Goal: Find specific page/section: Locate a particular part of the current website

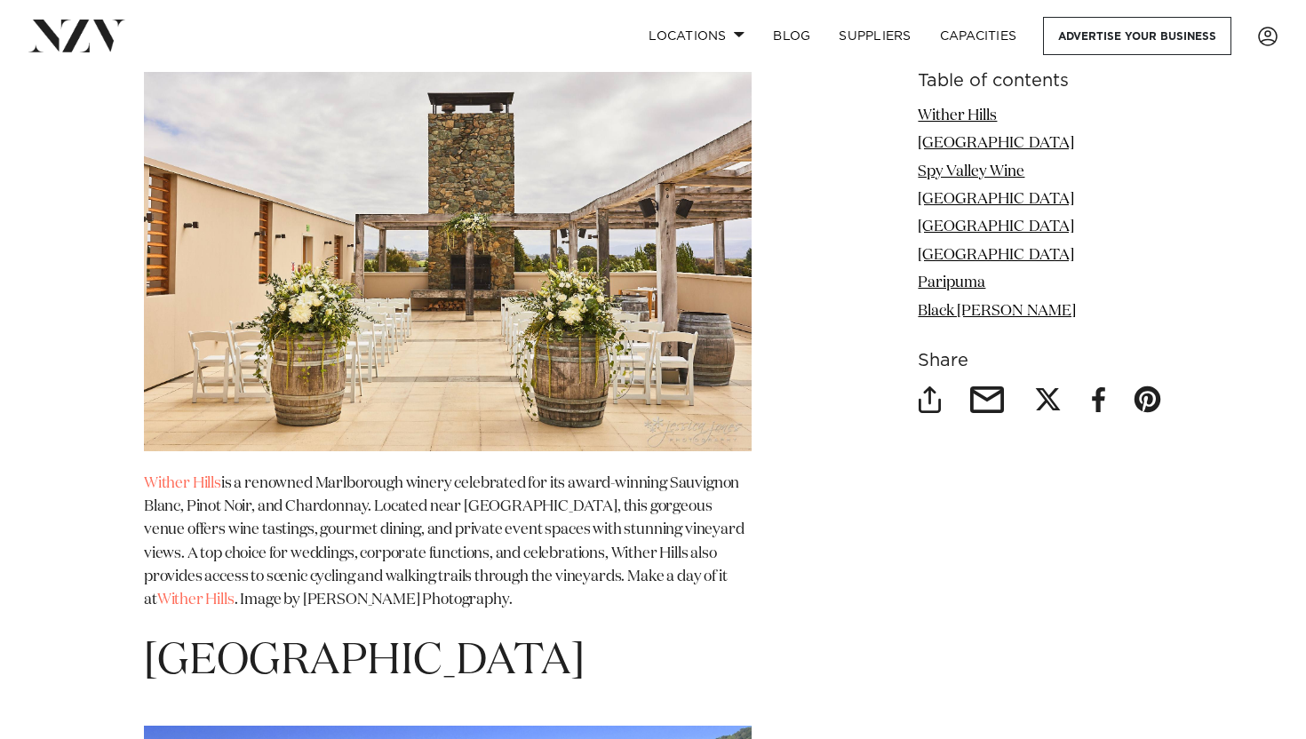
scroll to position [2447, 0]
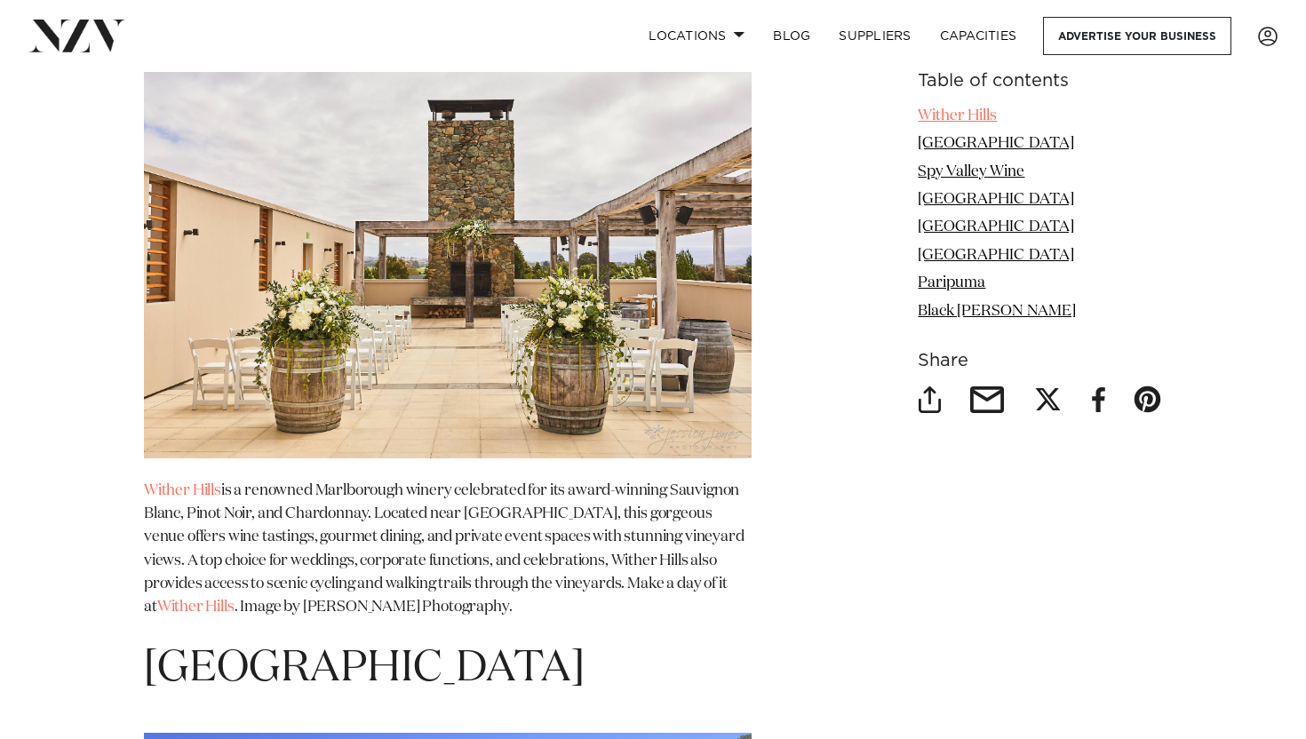
click at [943, 117] on link "Wither Hills" at bounding box center [957, 115] width 79 height 15
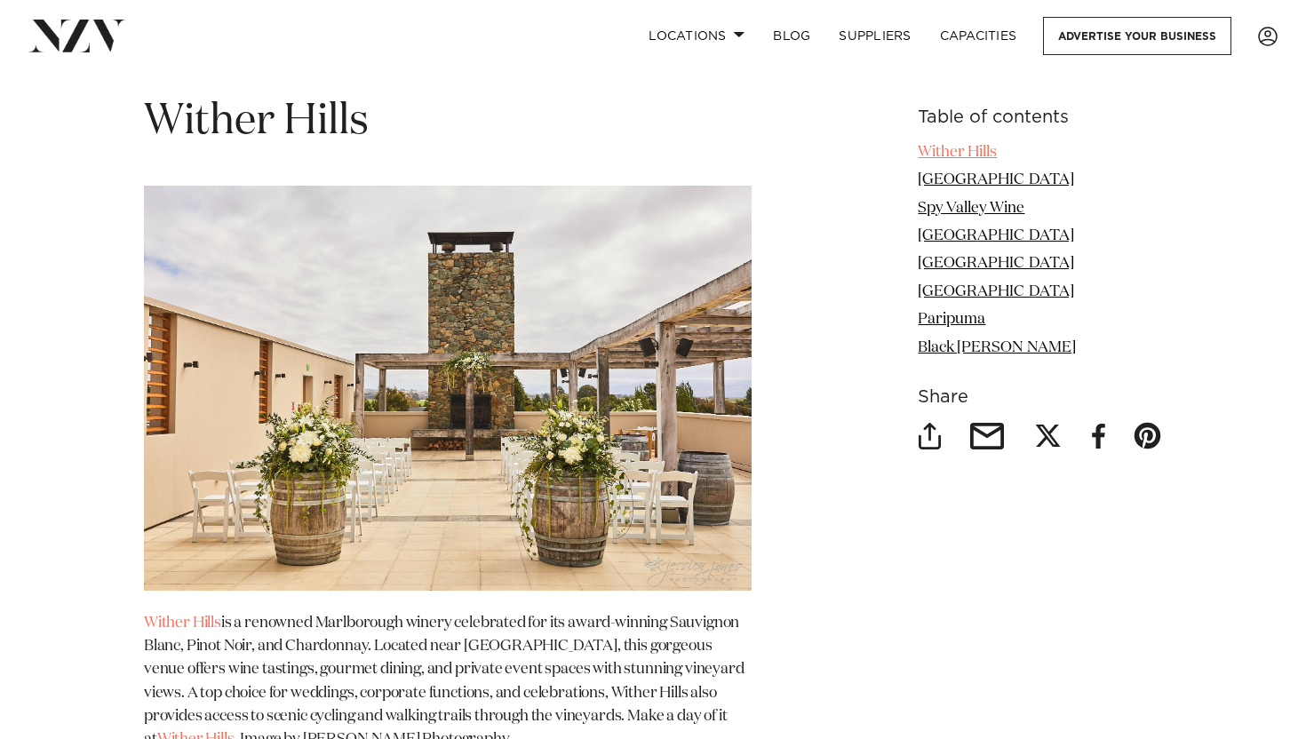
scroll to position [2313, 0]
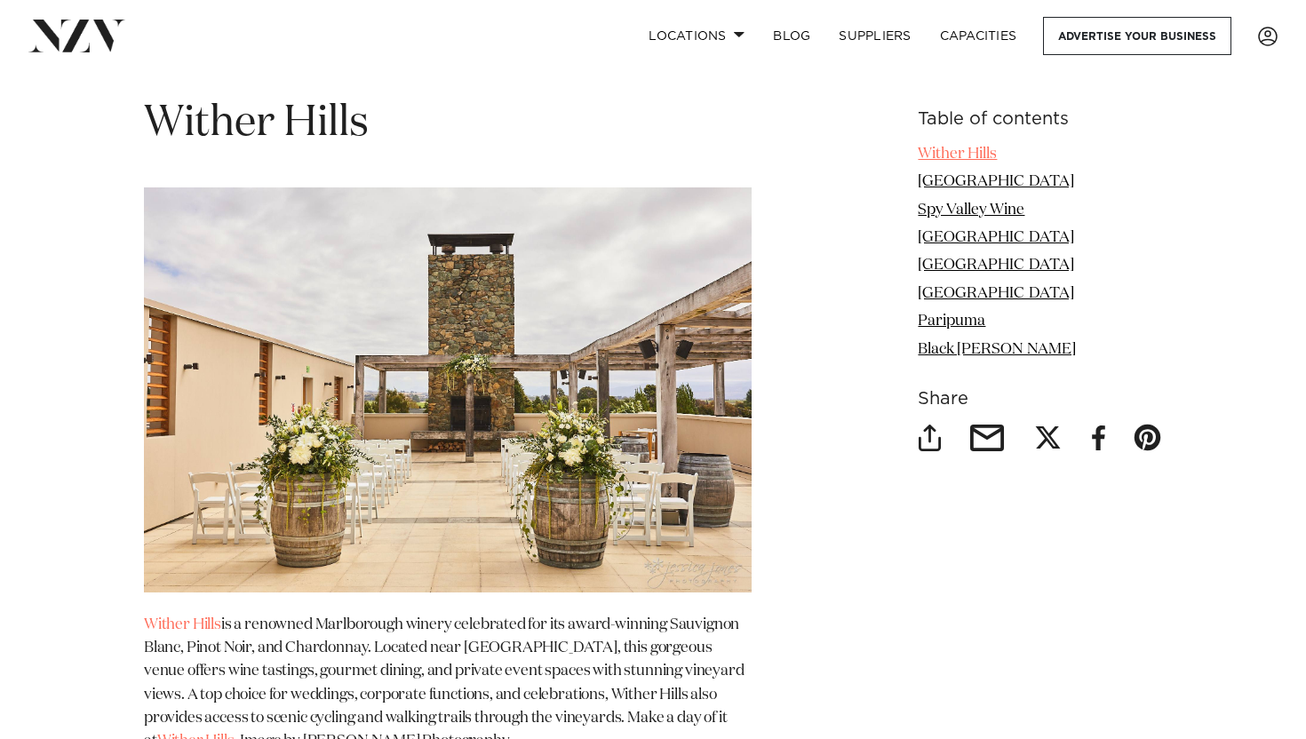
click at [944, 147] on link "Wither Hills" at bounding box center [957, 154] width 79 height 15
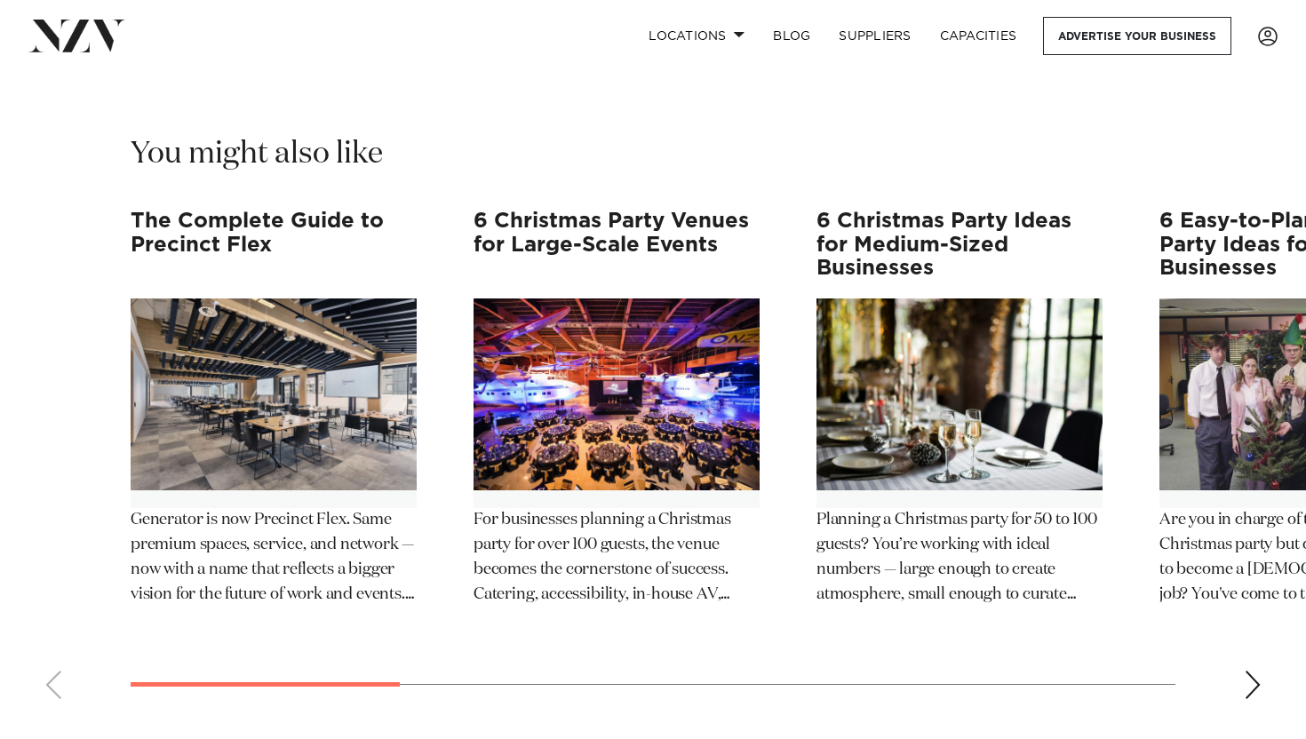
scroll to position [7778, 0]
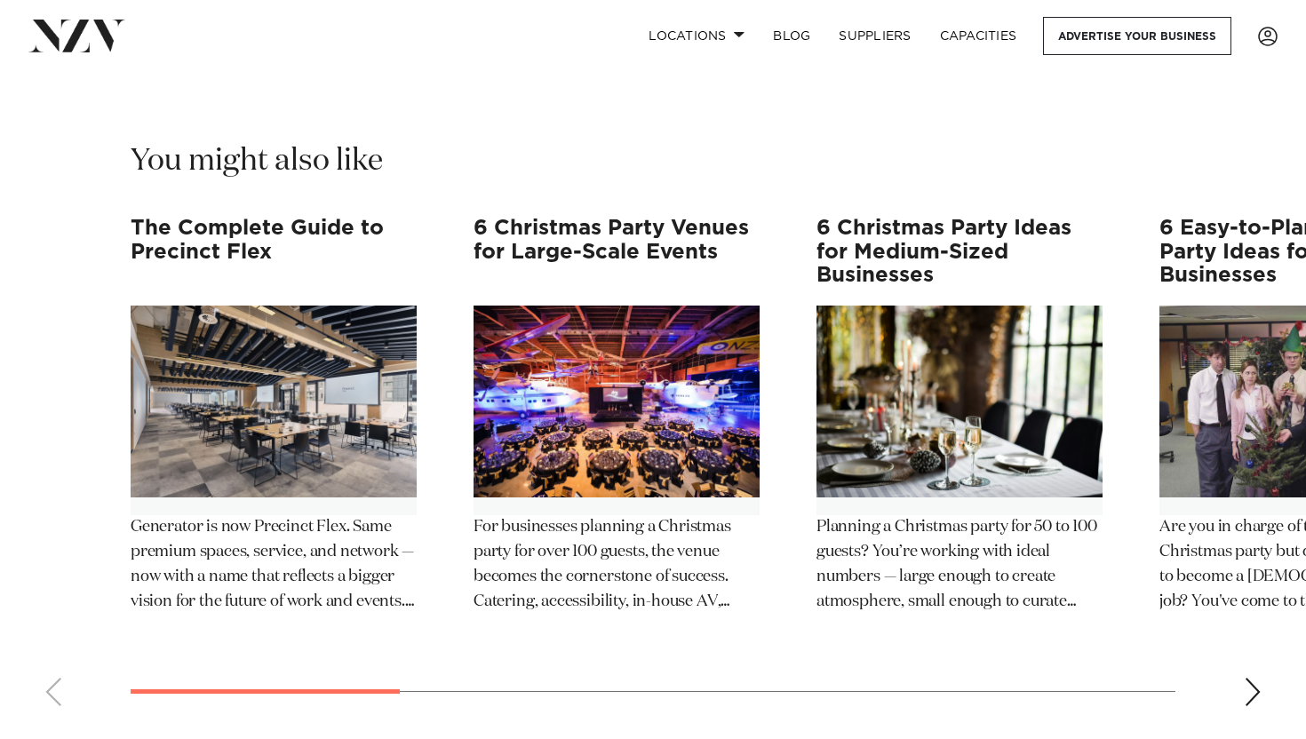
click at [1241, 647] on swiper-container "The Complete Guide to Precinct Flex Generator is now Precinct Flex. Same premiu…" at bounding box center [653, 469] width 1306 height 504
click at [1255, 678] on div "Next slide" at bounding box center [1253, 692] width 18 height 28
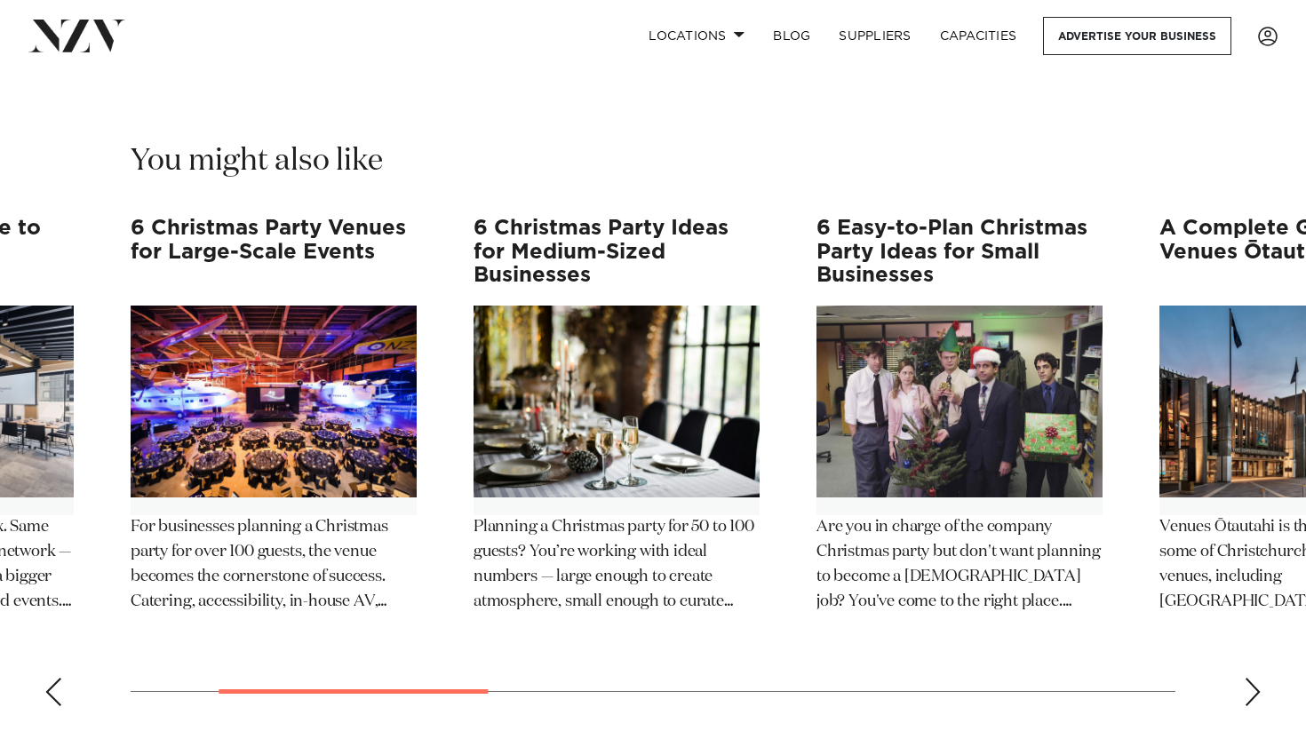
click at [1255, 678] on div "Next slide" at bounding box center [1253, 692] width 18 height 28
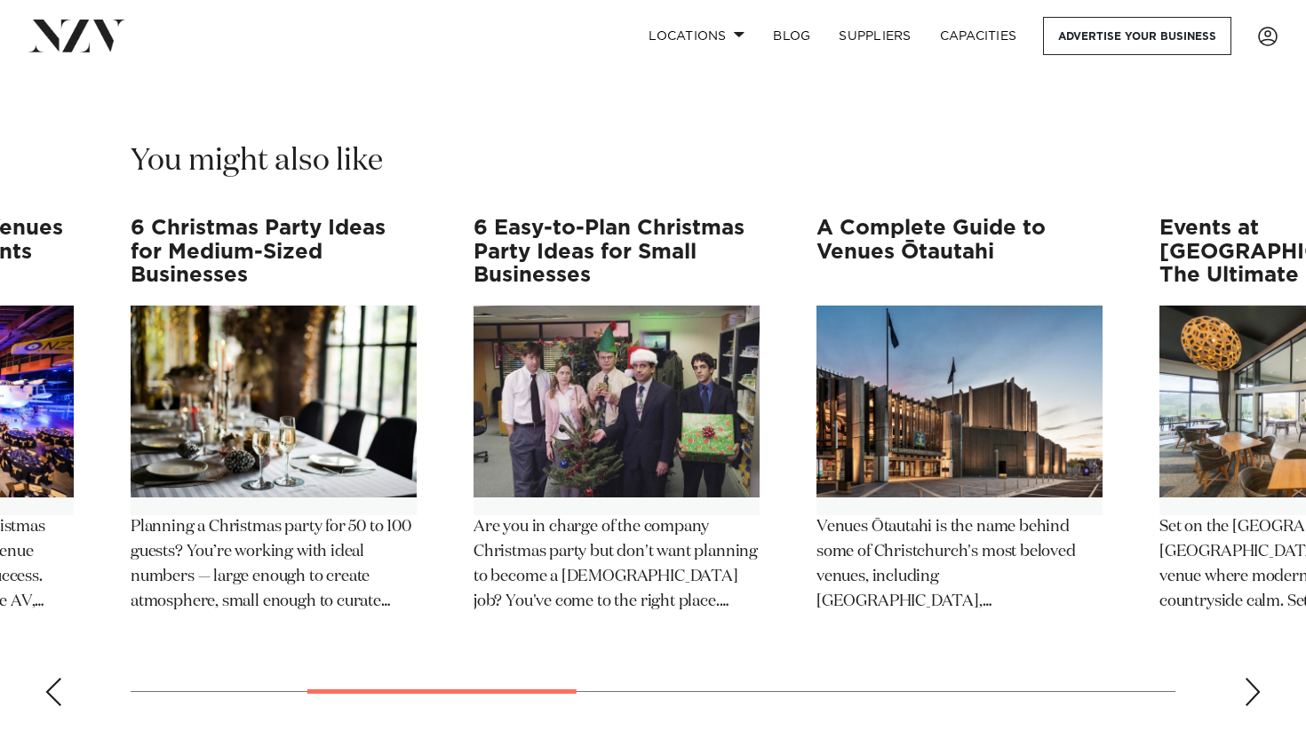
click at [1255, 678] on div "Next slide" at bounding box center [1253, 692] width 18 height 28
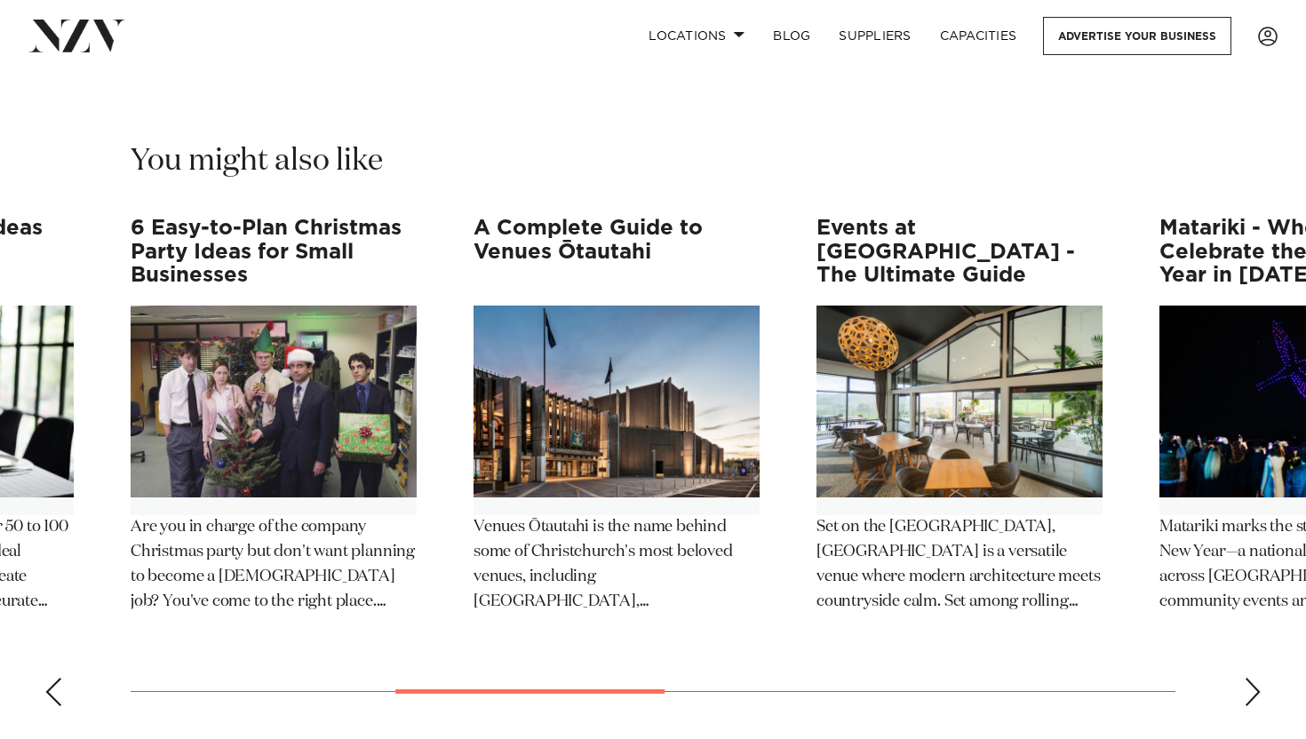
click at [1255, 678] on div "Next slide" at bounding box center [1253, 692] width 18 height 28
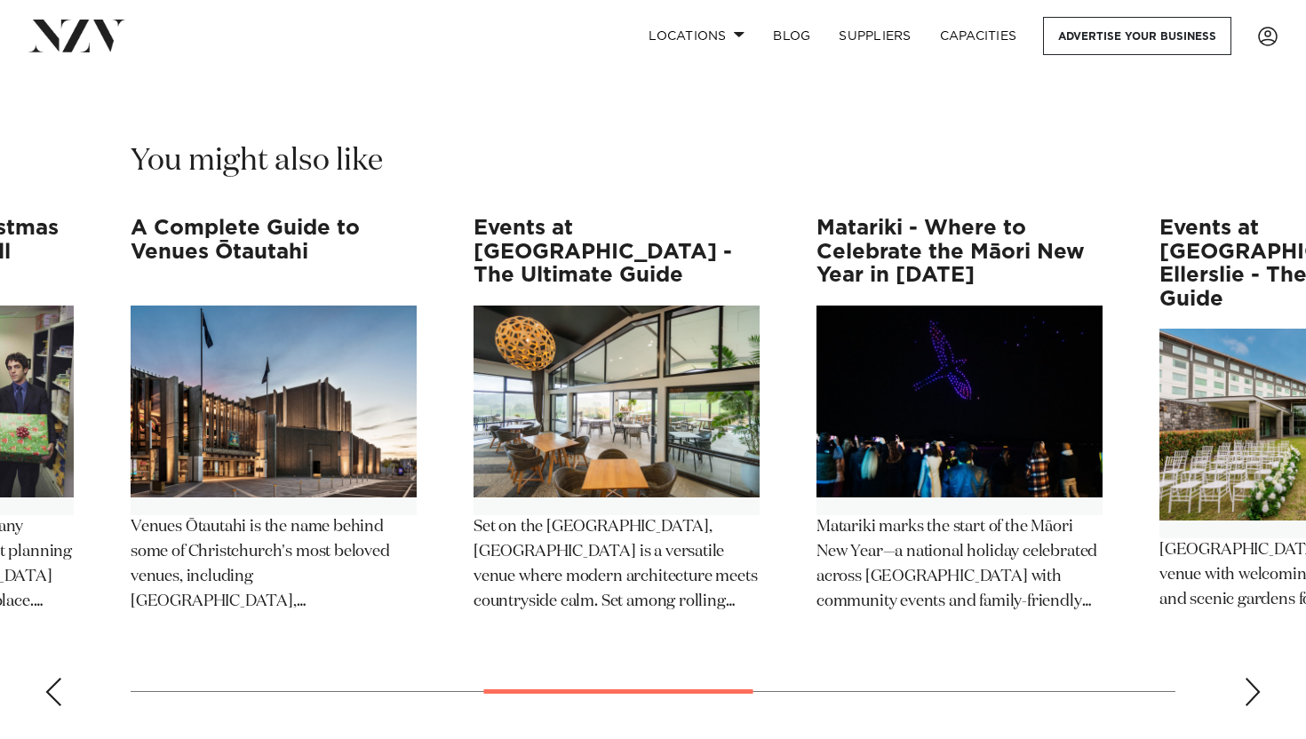
click at [1255, 678] on div "Next slide" at bounding box center [1253, 692] width 18 height 28
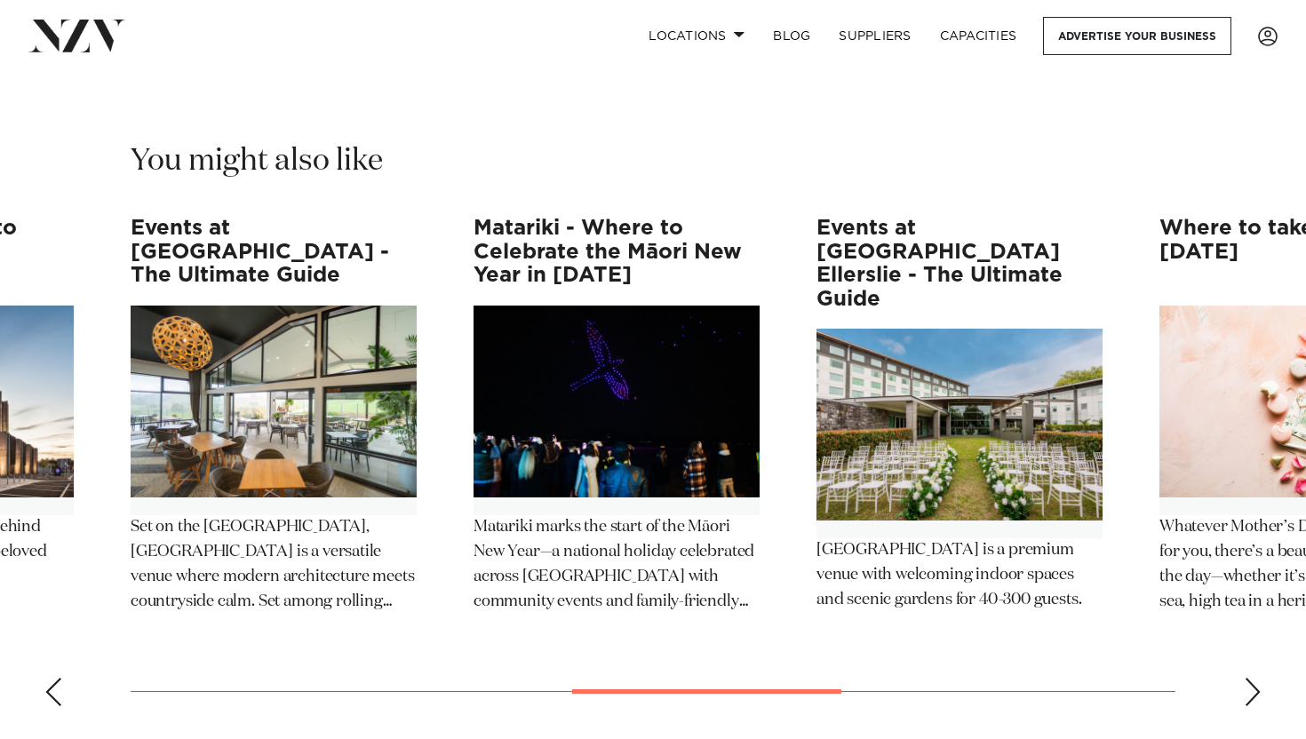
click at [1255, 678] on div "Next slide" at bounding box center [1253, 692] width 18 height 28
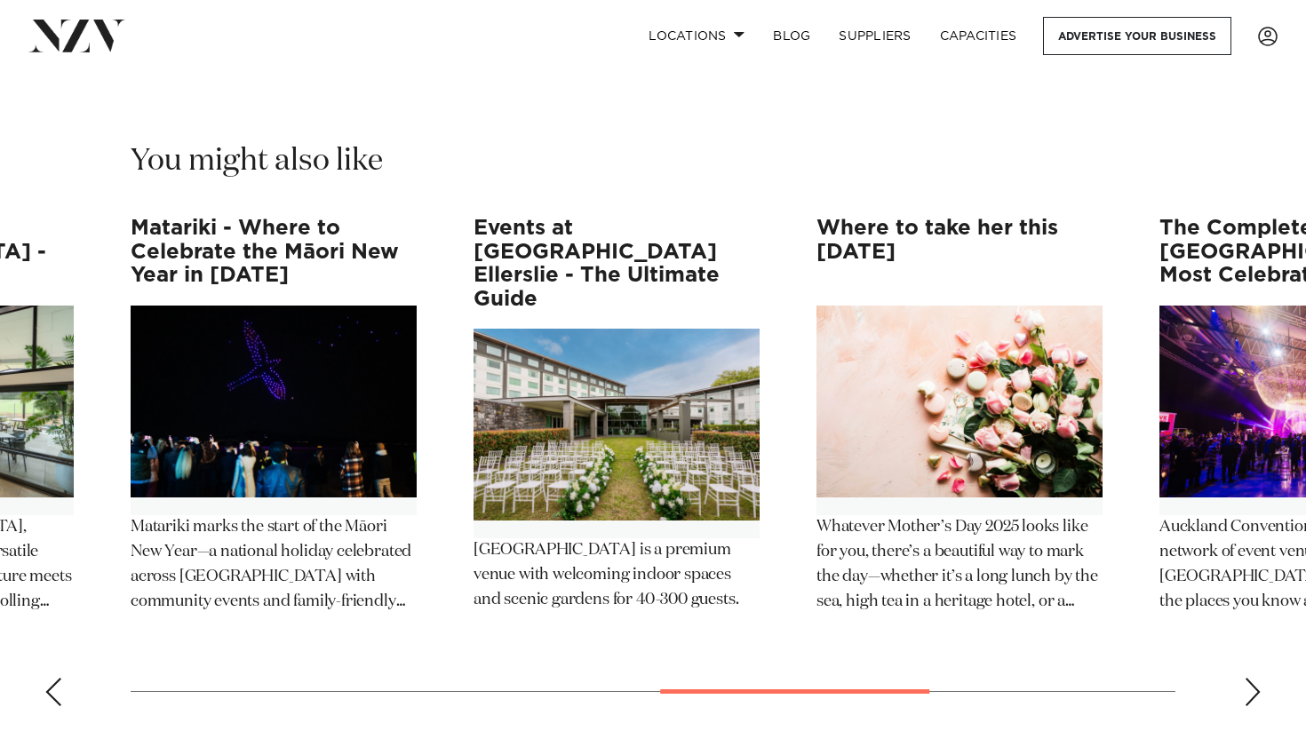
click at [1255, 678] on div "Next slide" at bounding box center [1253, 692] width 18 height 28
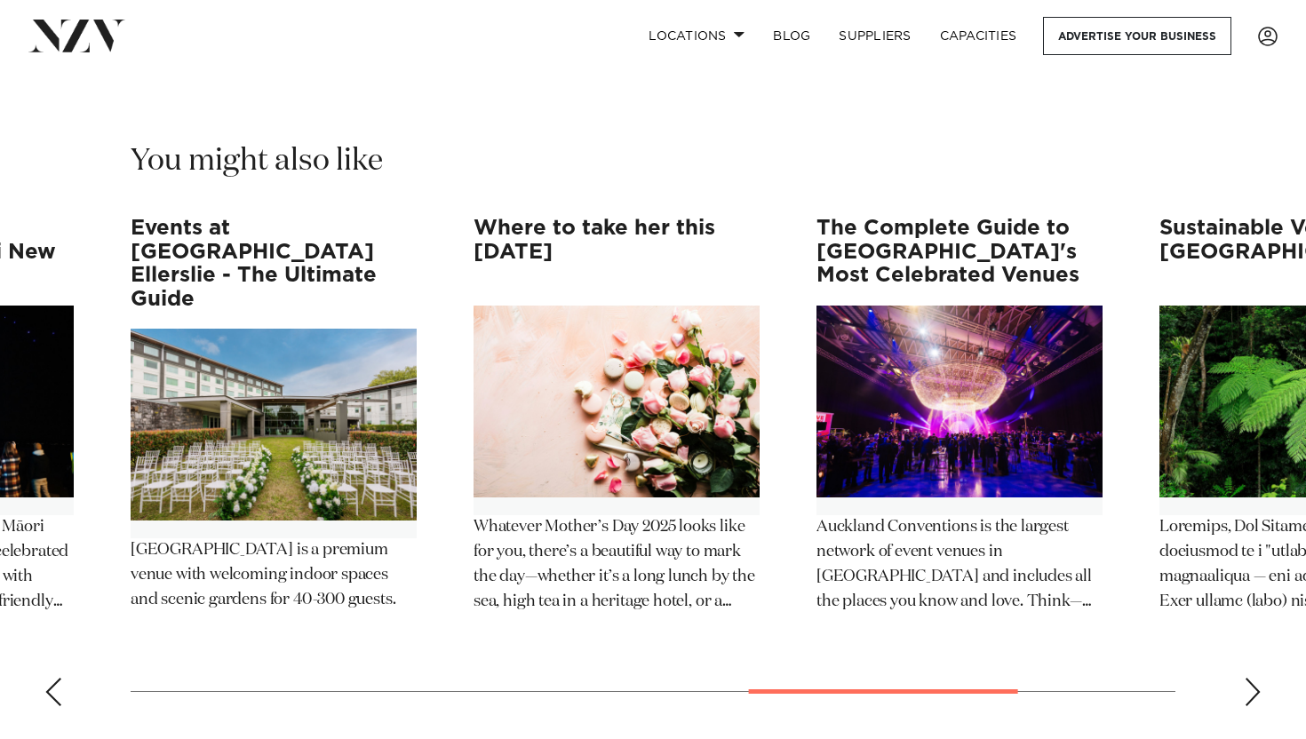
click at [1255, 678] on div "Next slide" at bounding box center [1253, 692] width 18 height 28
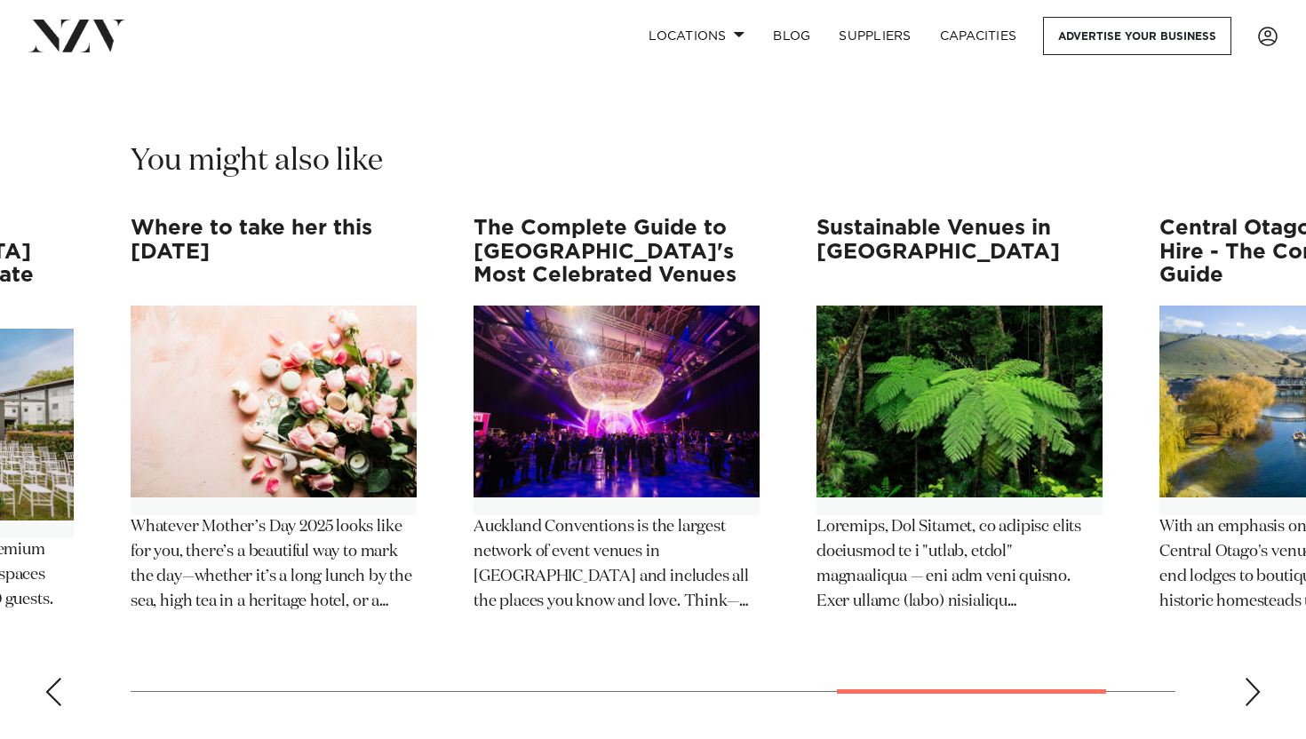
click at [1255, 678] on div "Next slide" at bounding box center [1253, 692] width 18 height 28
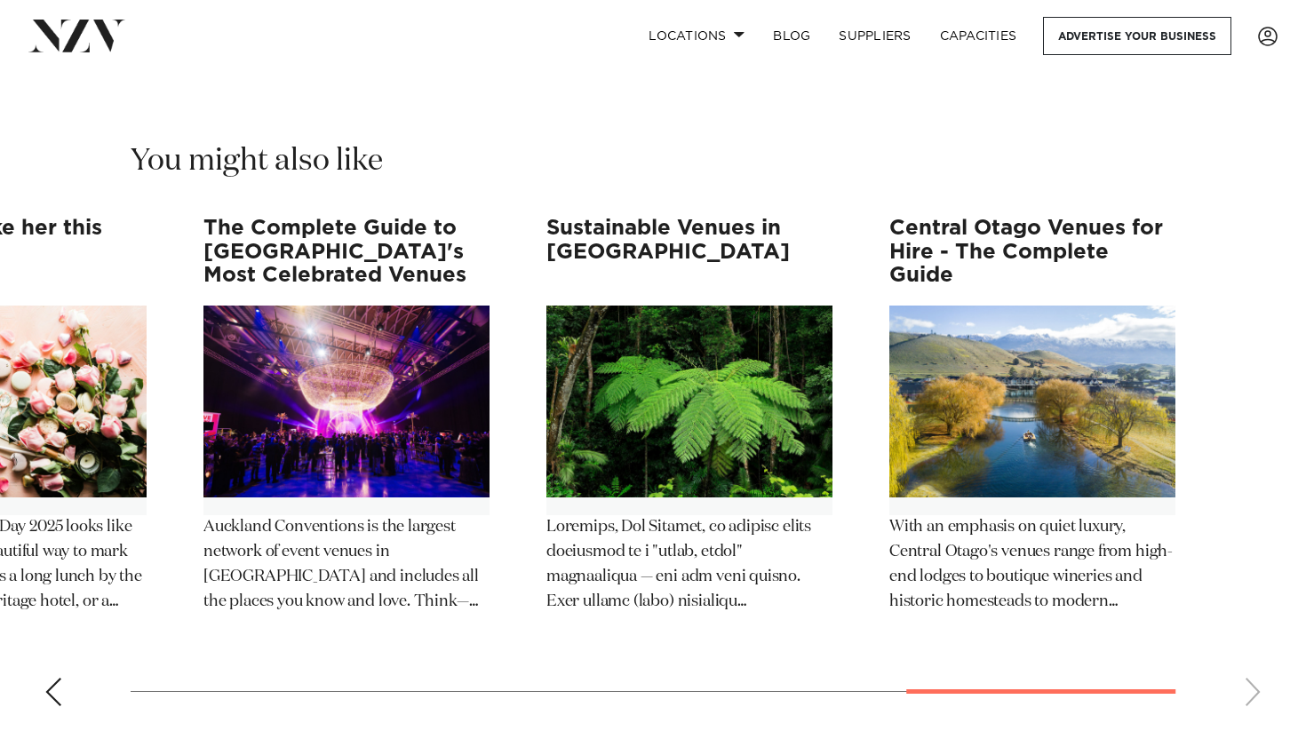
click at [1255, 647] on swiper-container "The Complete Guide to Precinct Flex Generator is now Precinct Flex. Same premiu…" at bounding box center [653, 469] width 1306 height 504
